Goal: Task Accomplishment & Management: Manage account settings

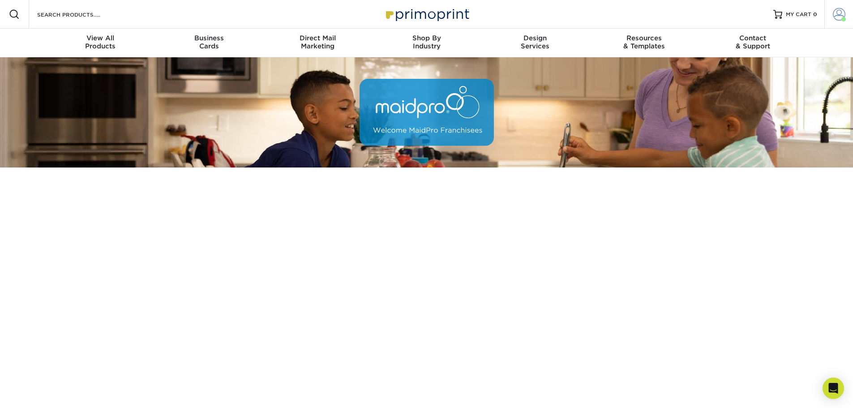
click at [835, 15] on span at bounding box center [839, 14] width 13 height 13
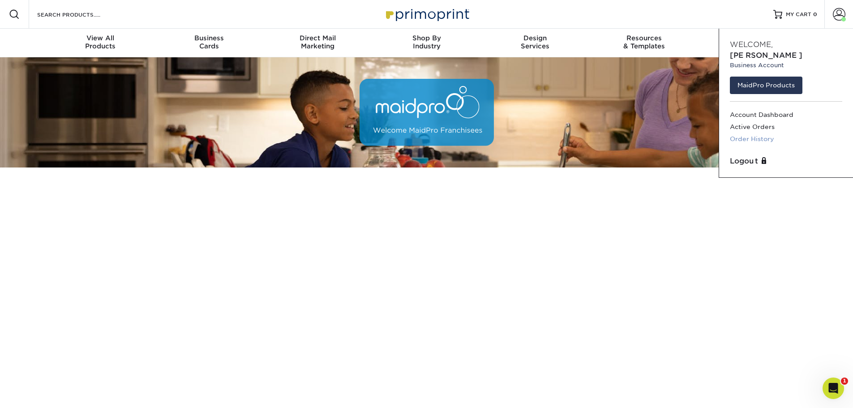
click at [766, 133] on link "Order History" at bounding box center [786, 139] width 112 height 12
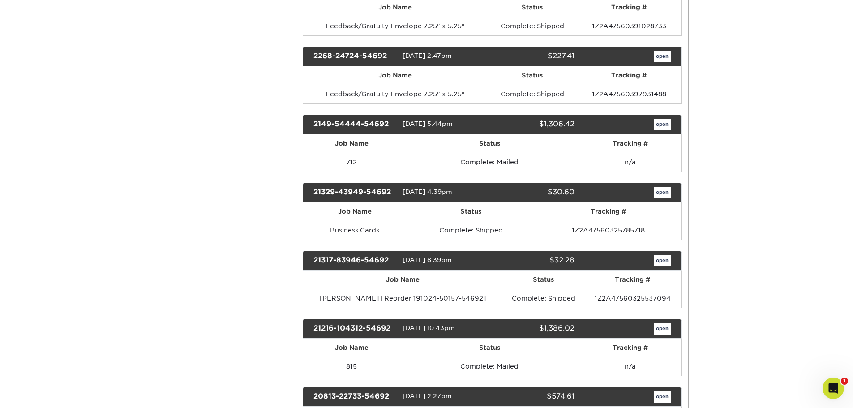
scroll to position [940, 0]
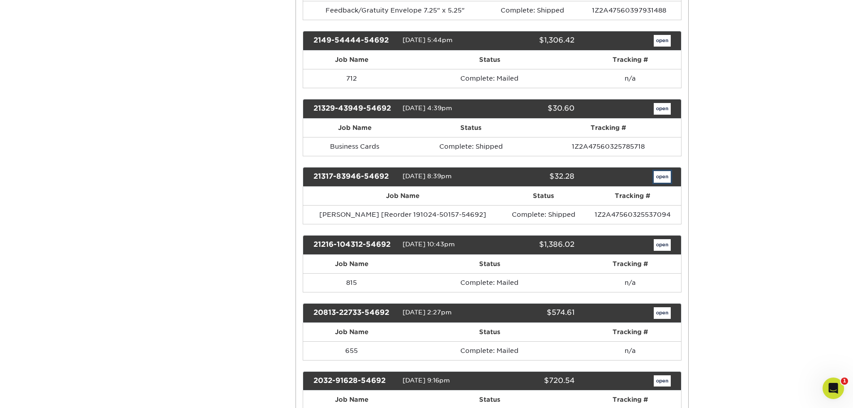
click at [663, 183] on link "open" at bounding box center [662, 177] width 17 height 12
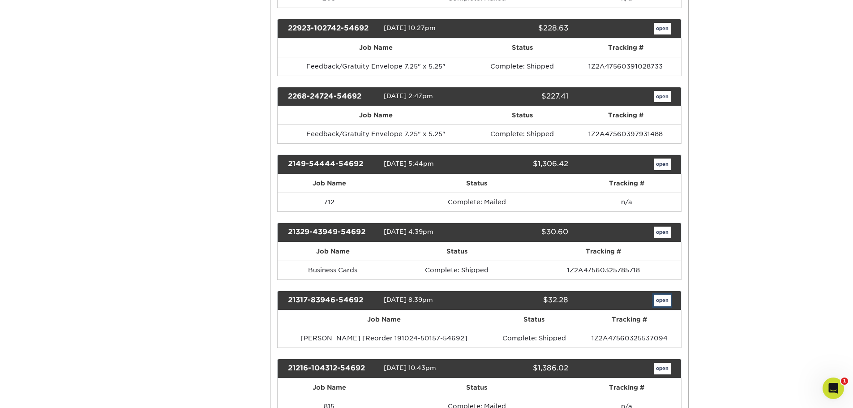
scroll to position [0, 0]
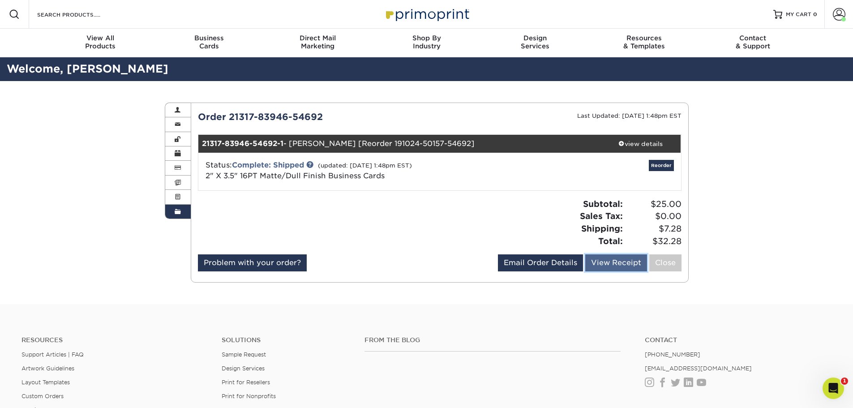
click at [606, 261] on link "View Receipt" at bounding box center [616, 262] width 62 height 17
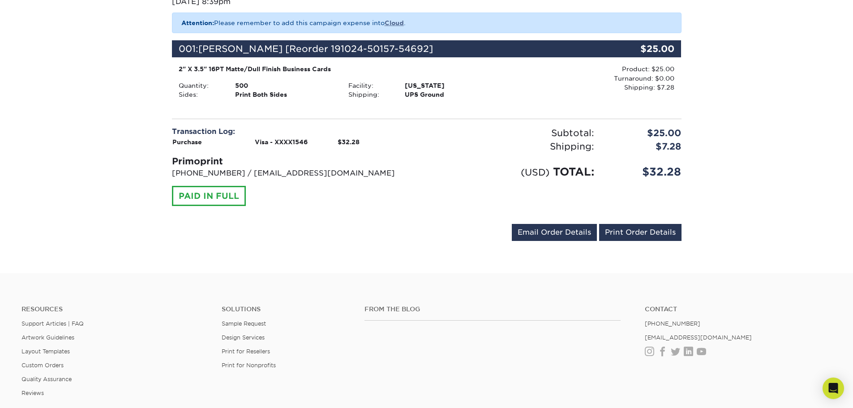
scroll to position [90, 0]
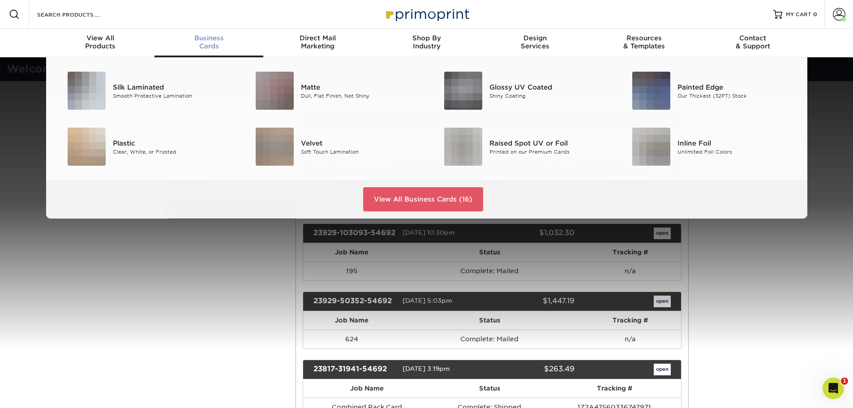
click at [211, 43] on div "Business Cards" at bounding box center [208, 42] width 109 height 16
